Goal: Task Accomplishment & Management: Use online tool/utility

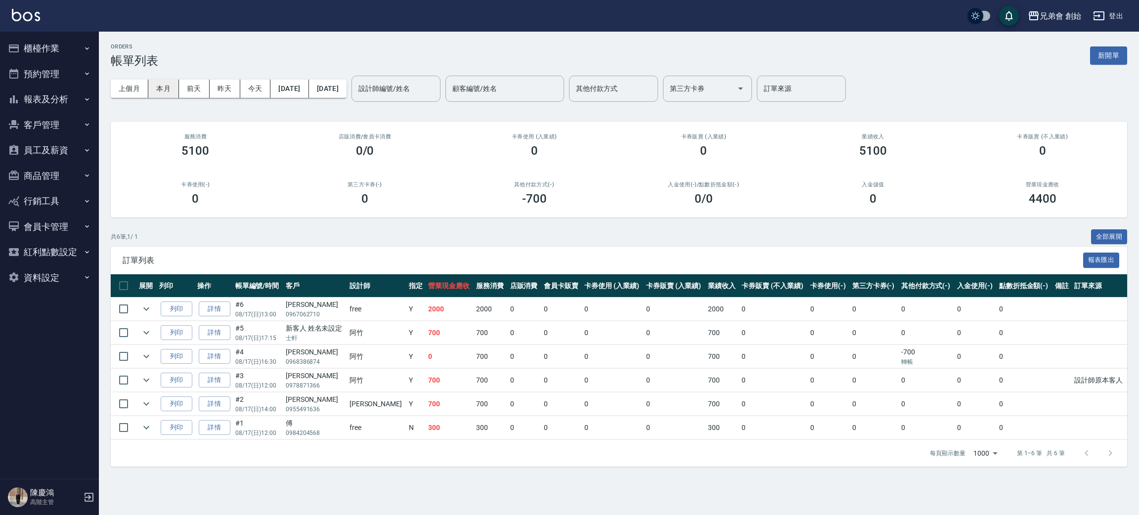
click at [157, 80] on button "本月" at bounding box center [163, 89] width 31 height 18
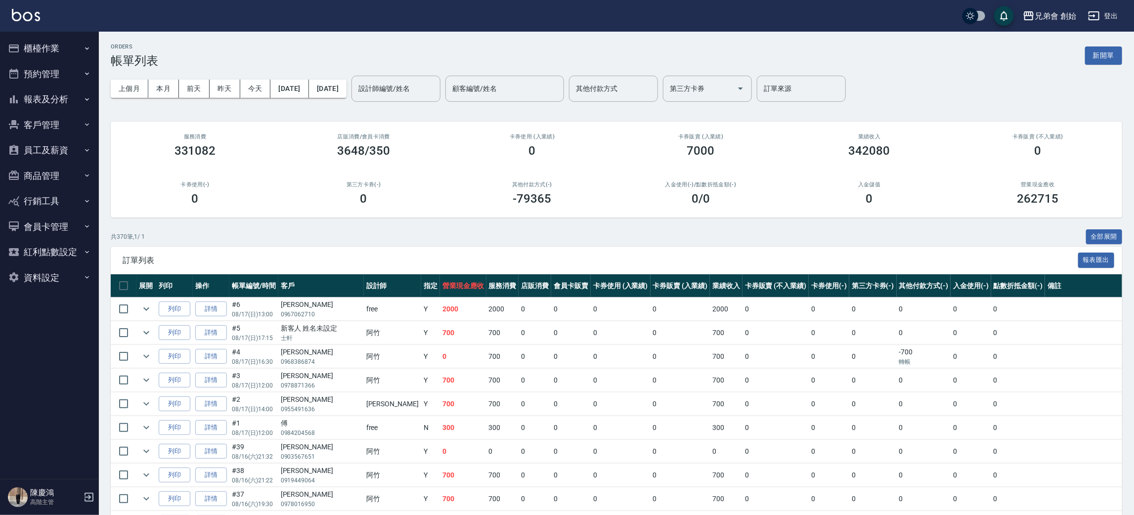
click at [148, 80] on button "本月" at bounding box center [163, 89] width 31 height 18
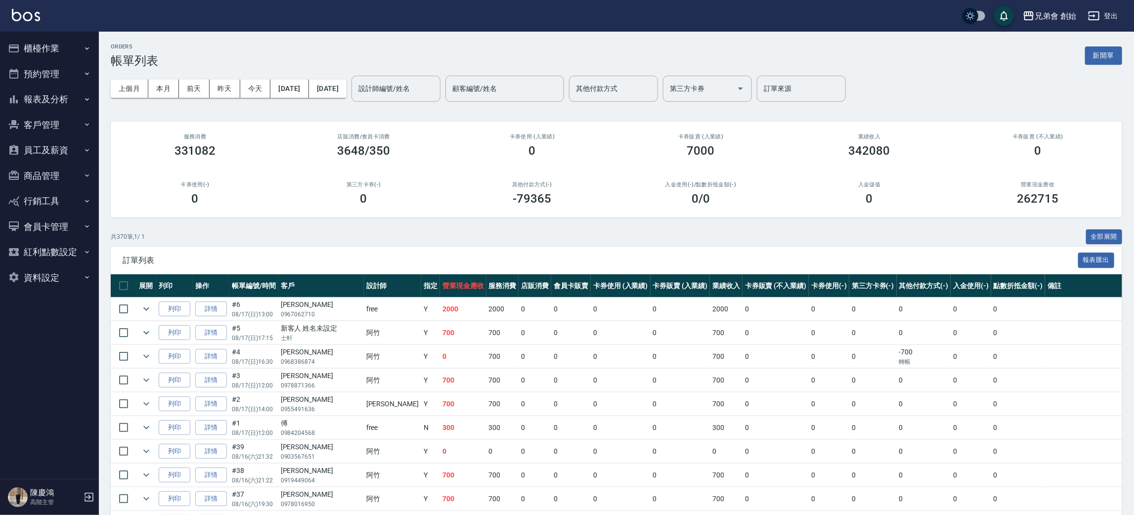
click at [148, 80] on button "本月" at bounding box center [163, 89] width 31 height 18
drag, startPoint x: 201, startPoint y: 181, endPoint x: 64, endPoint y: 190, distance: 137.3
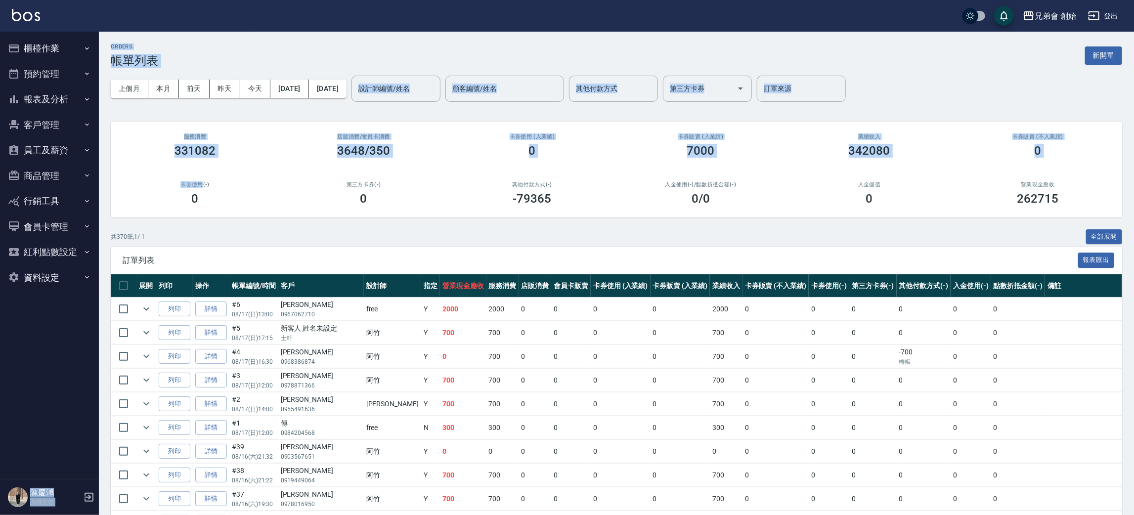
click at [69, 74] on button "預約管理" at bounding box center [49, 74] width 91 height 26
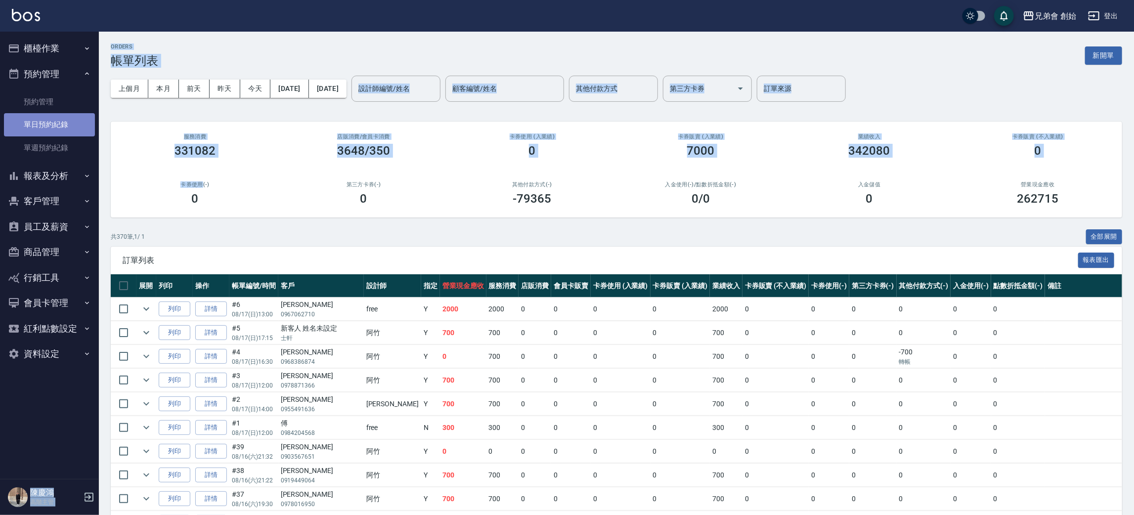
click at [70, 123] on link "單日預約紀錄" at bounding box center [49, 124] width 91 height 23
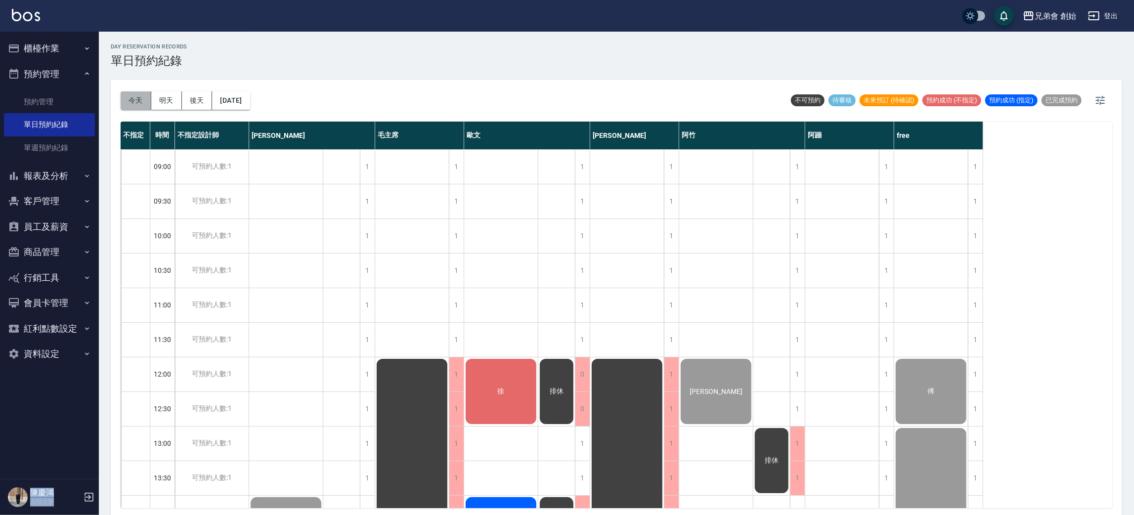
click at [136, 97] on button "今天" at bounding box center [136, 100] width 31 height 18
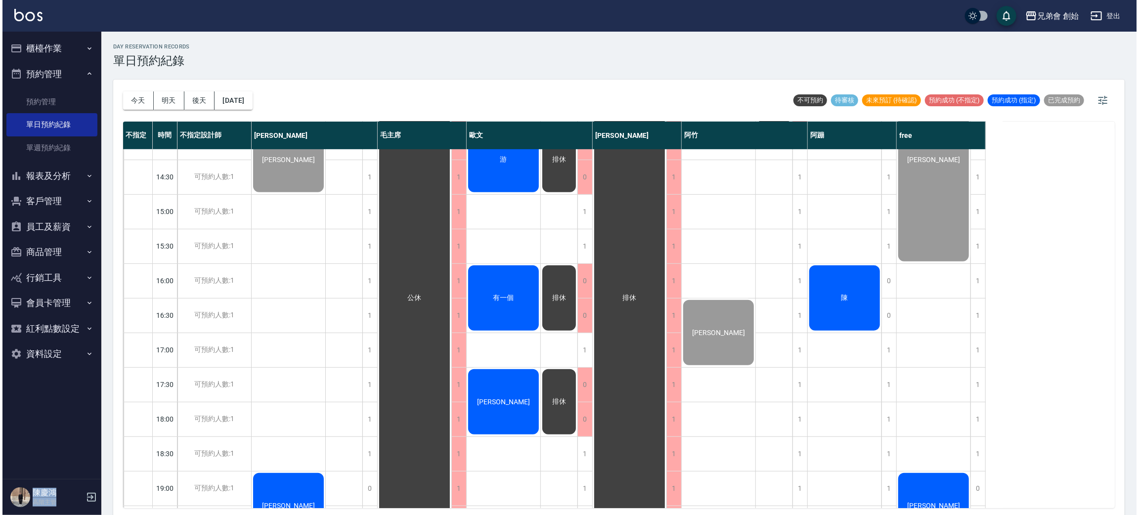
scroll to position [593, 0]
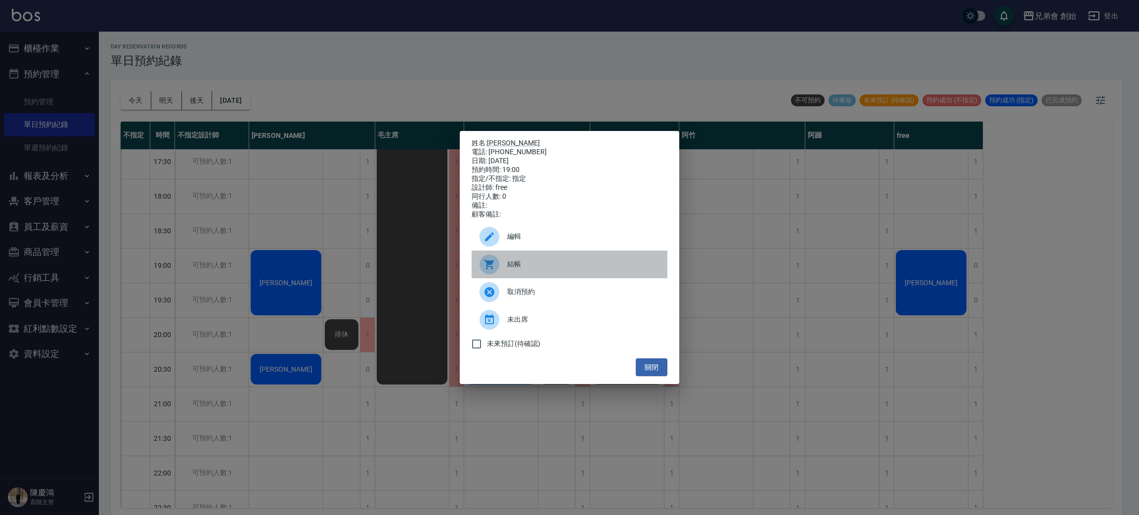
click at [523, 278] on div "結帳" at bounding box center [570, 265] width 196 height 28
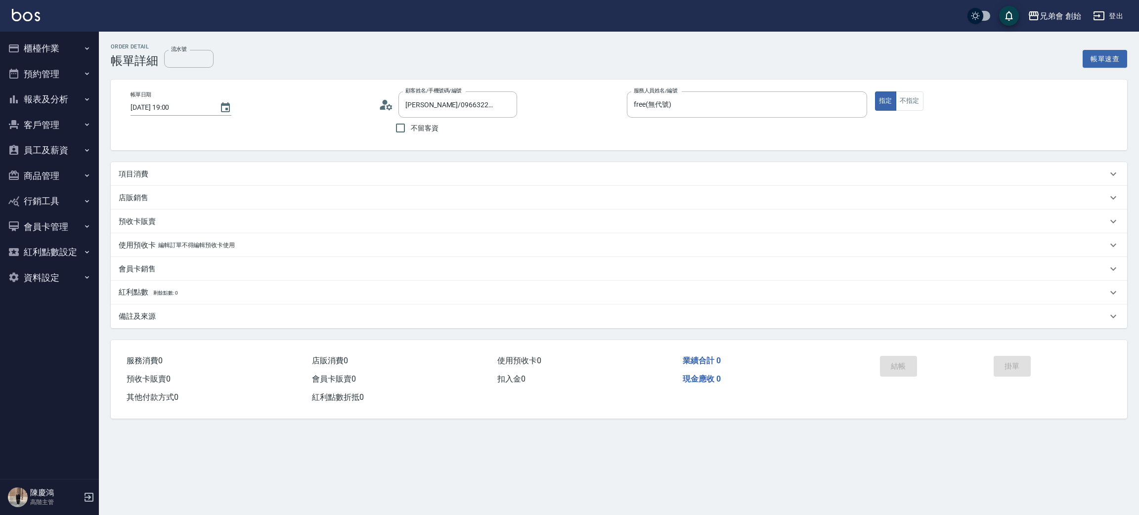
click at [179, 182] on div "項目消費" at bounding box center [619, 174] width 1017 height 24
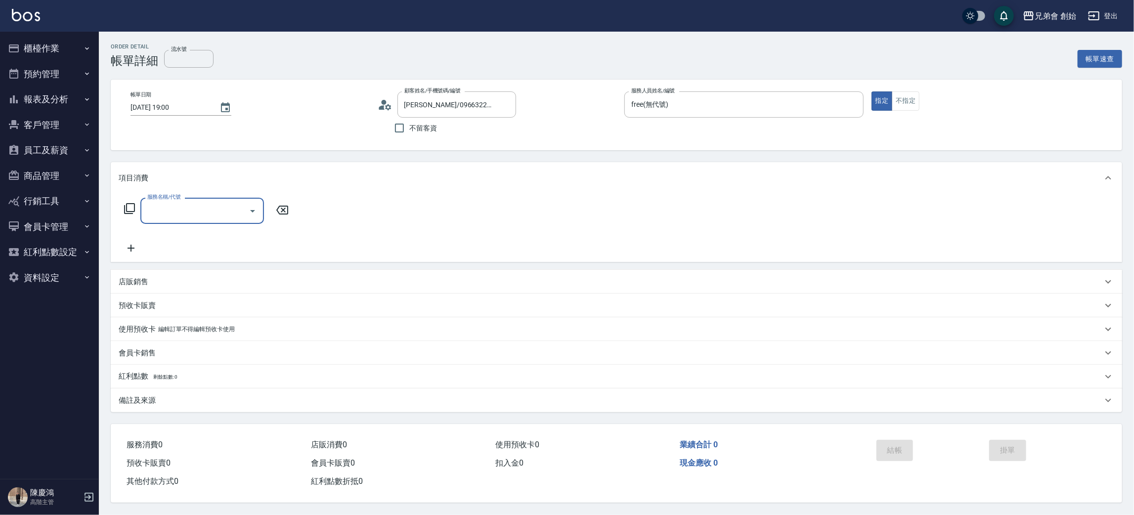
click at [212, 213] on input "服務名稱/代號" at bounding box center [195, 210] width 100 height 17
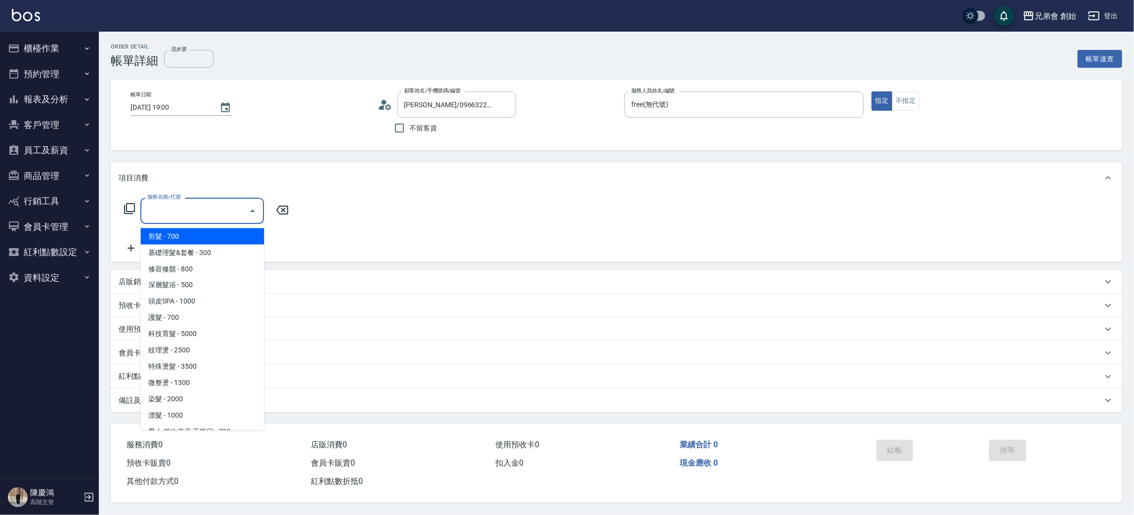
click at [224, 242] on span "剪髮 - 700" at bounding box center [202, 236] width 124 height 16
type input "剪髮(A01)"
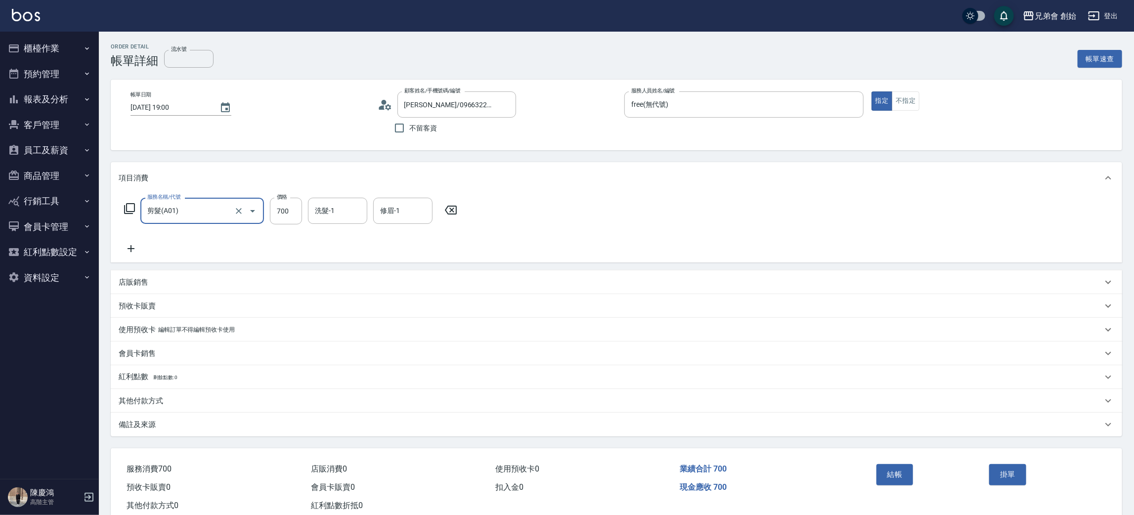
drag, startPoint x: 295, startPoint y: 213, endPoint x: 295, endPoint y: 157, distance: 56.4
click at [295, 213] on input "700" at bounding box center [286, 211] width 32 height 27
type input "300"
click at [899, 480] on button "結帳" at bounding box center [895, 474] width 37 height 21
